Goal: Task Accomplishment & Management: Use online tool/utility

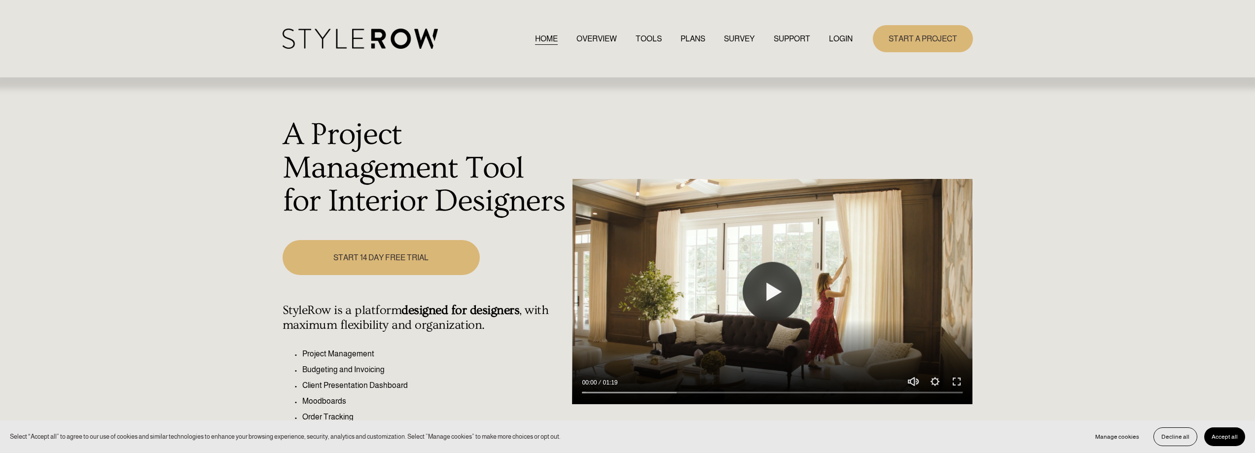
click at [834, 42] on link "LOGIN" at bounding box center [841, 38] width 24 height 13
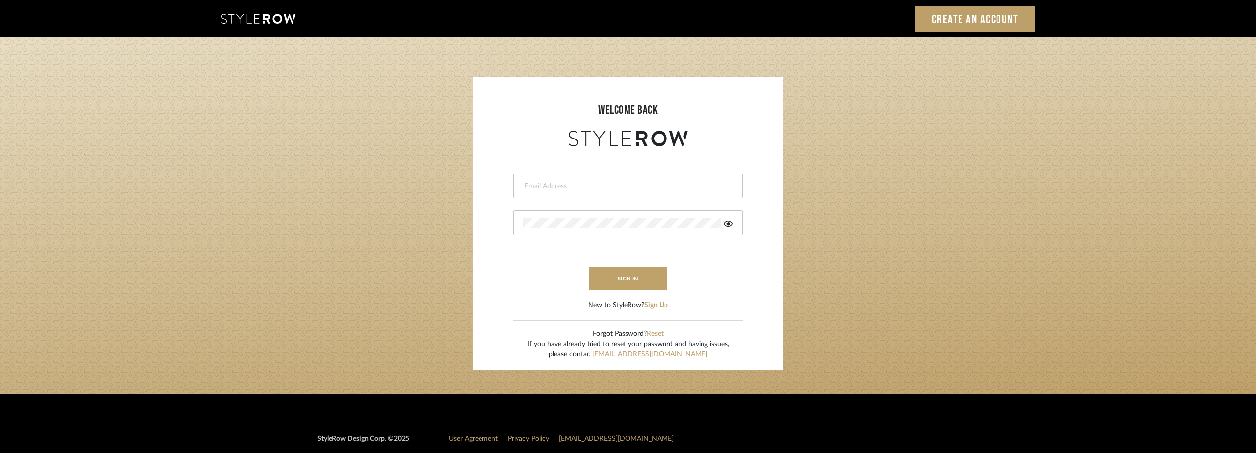
click at [562, 188] on input "email" at bounding box center [626, 187] width 207 height 10
type input "anela@studiodb.com"
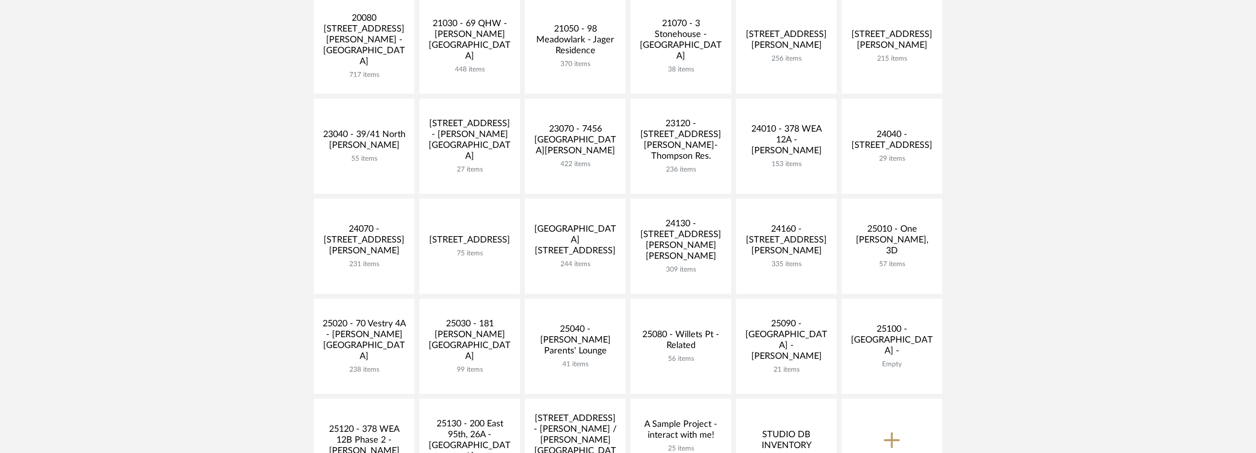
scroll to position [345, 0]
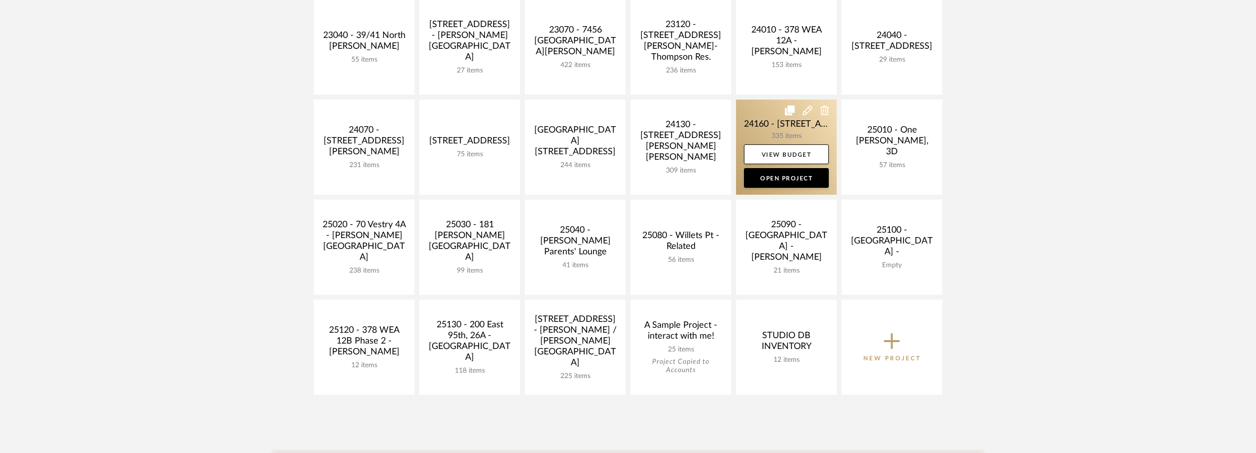
click at [783, 126] on link at bounding box center [786, 147] width 101 height 95
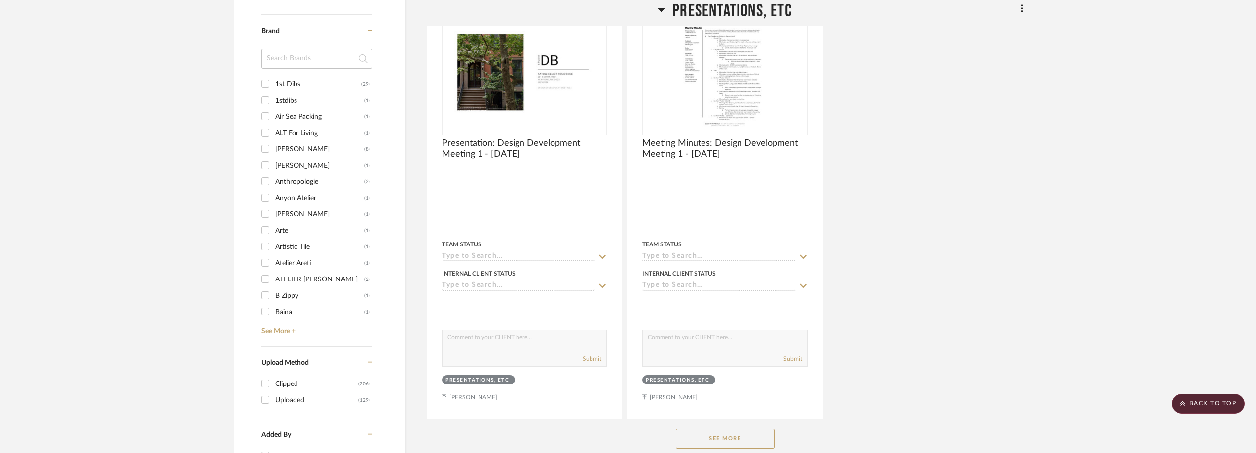
scroll to position [1184, 0]
click at [291, 89] on div "1st Dibs" at bounding box center [318, 83] width 86 height 16
click at [273, 89] on input "1st Dibs (29)" at bounding box center [266, 83] width 16 height 16
checkbox input "true"
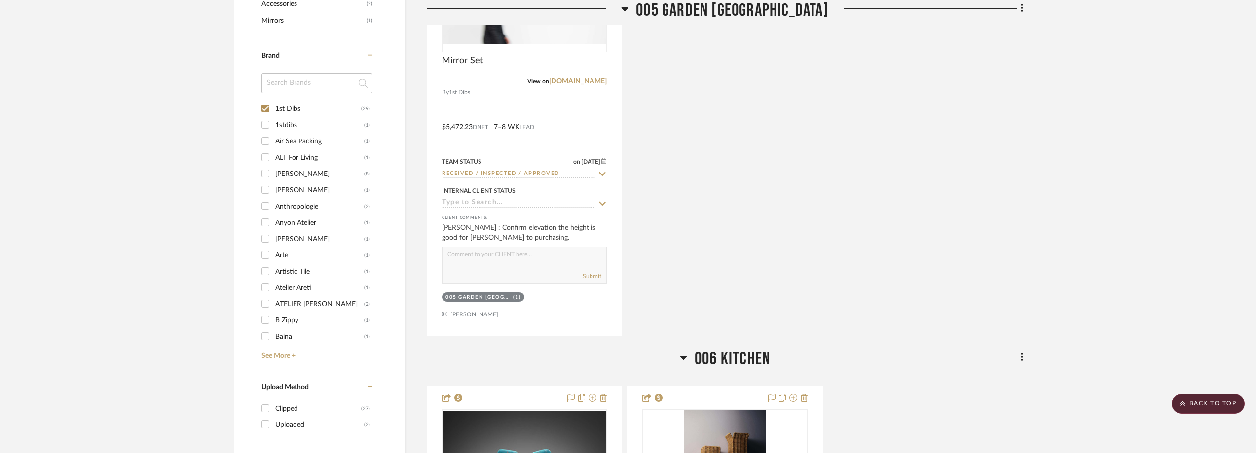
scroll to position [888, 0]
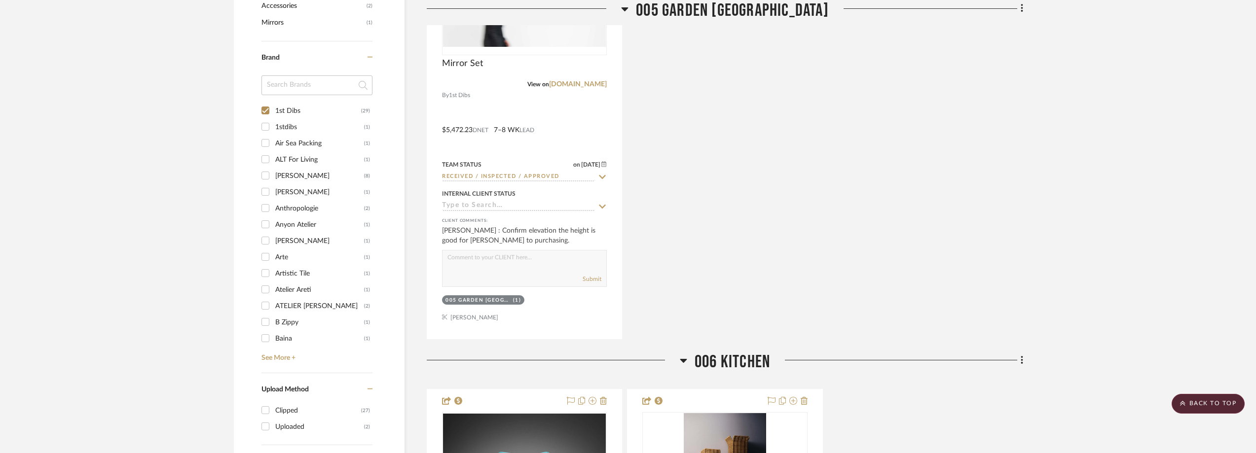
click at [299, 127] on div "1stdibs" at bounding box center [319, 127] width 89 height 16
click at [273, 127] on input "1stdibs (1)" at bounding box center [266, 127] width 16 height 16
checkbox input "true"
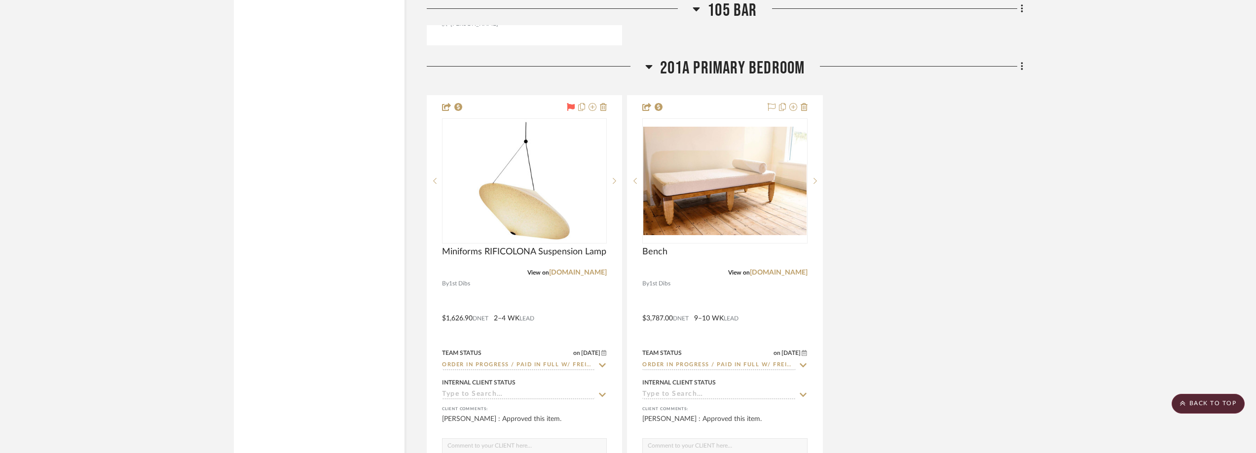
scroll to position [4119, 0]
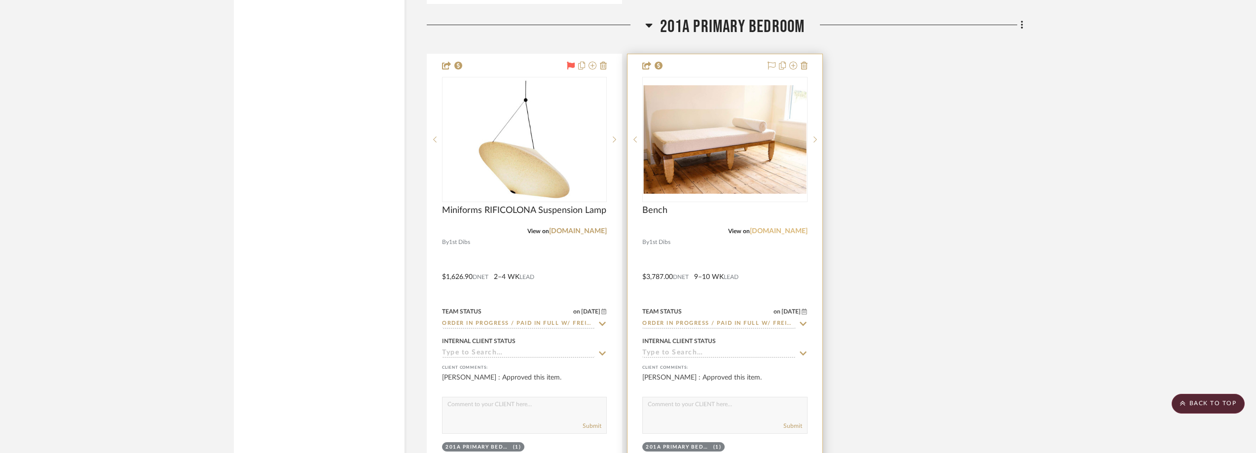
click at [774, 232] on link "1stdibs.com" at bounding box center [779, 231] width 58 height 7
click at [714, 146] on img "0" at bounding box center [724, 139] width 163 height 109
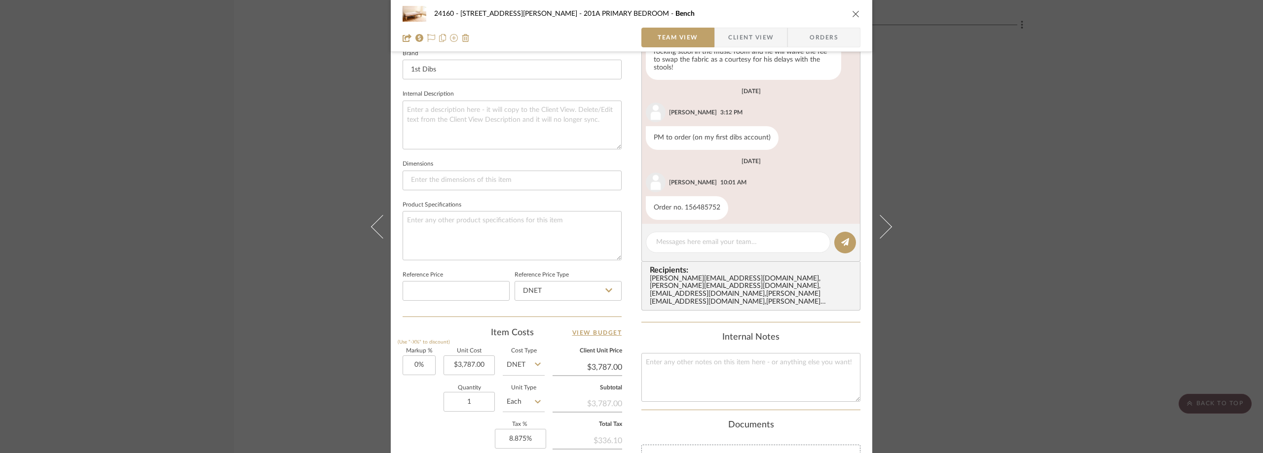
scroll to position [472, 0]
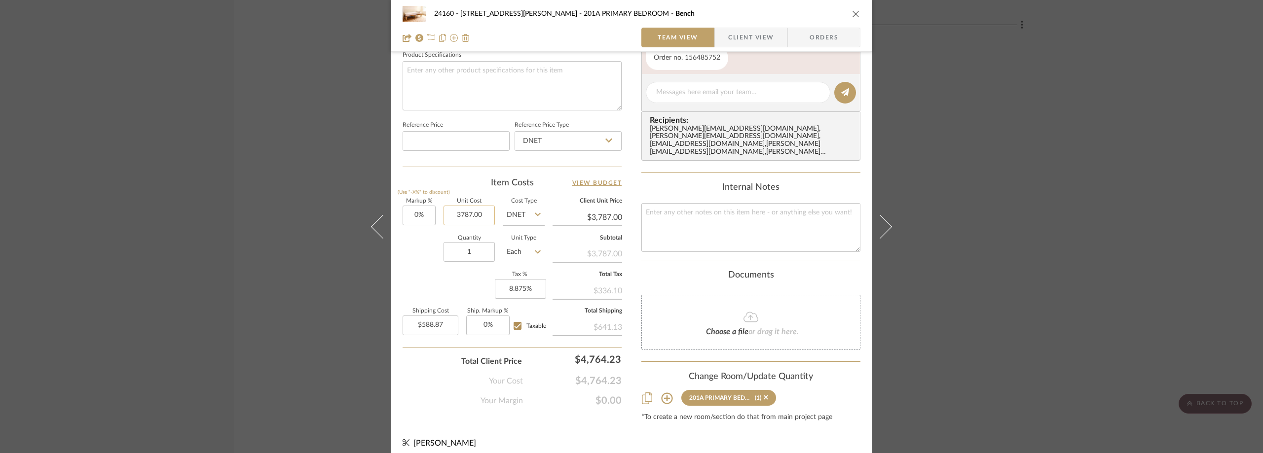
click at [482, 215] on input "3787.00" at bounding box center [468, 216] width 51 height 20
type input "$3,787.00"
click at [514, 28] on div at bounding box center [512, 38] width 219 height 20
